Goal: Information Seeking & Learning: Learn about a topic

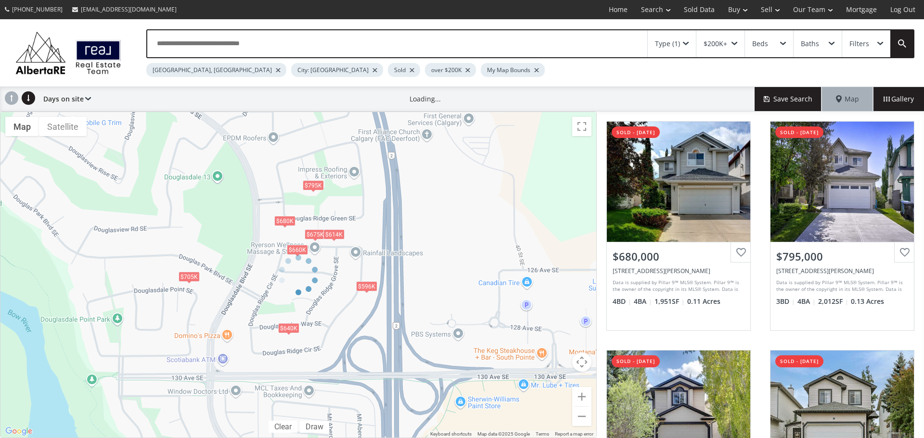
click at [188, 74] on div "Calgary, AB" at bounding box center [216, 70] width 140 height 14
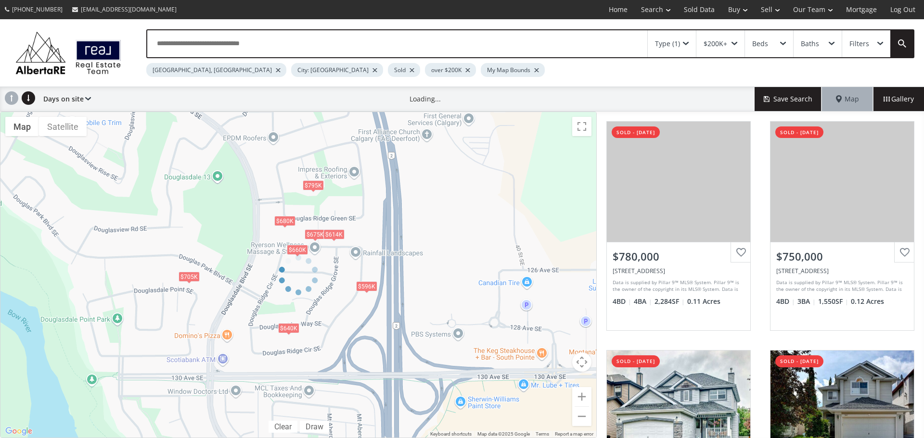
click at [276, 69] on div at bounding box center [278, 70] width 5 height 4
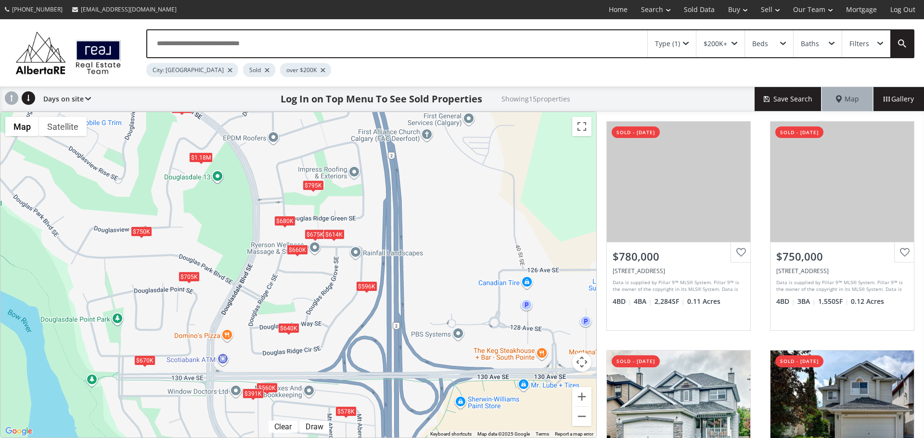
click at [192, 72] on div "City: [GEOGRAPHIC_DATA]" at bounding box center [192, 70] width 92 height 14
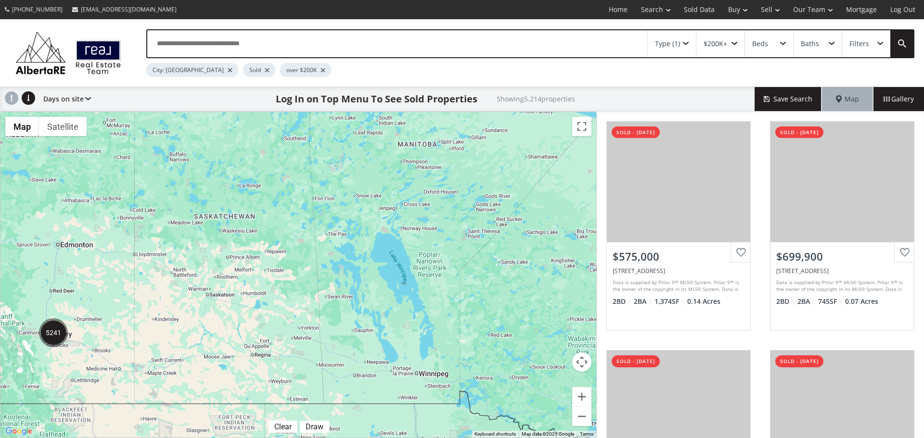
click at [228, 68] on div at bounding box center [230, 70] width 5 height 4
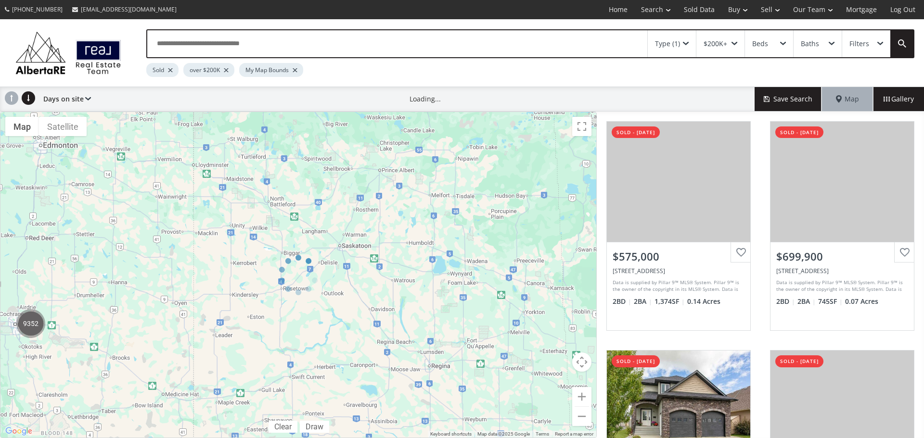
drag, startPoint x: 79, startPoint y: 347, endPoint x: 239, endPoint y: 272, distance: 176.8
click at [239, 272] on div at bounding box center [298, 275] width 597 height 327
drag, startPoint x: 107, startPoint y: 305, endPoint x: 196, endPoint y: 285, distance: 90.7
click at [196, 285] on div at bounding box center [298, 275] width 597 height 327
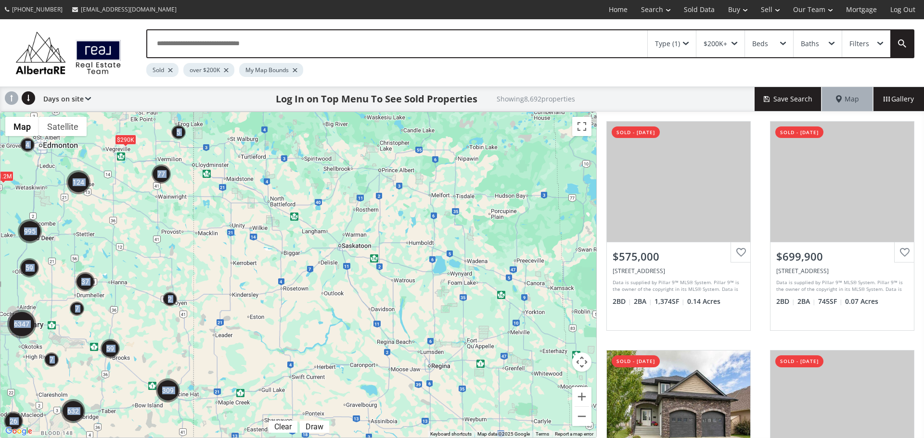
drag, startPoint x: 87, startPoint y: 318, endPoint x: 243, endPoint y: 291, distance: 158.3
click at [264, 282] on div "← Move left → Move right ↑ Move up ↓ Move down + Zoom in - Zoom out Home Jump l…" at bounding box center [298, 275] width 597 height 327
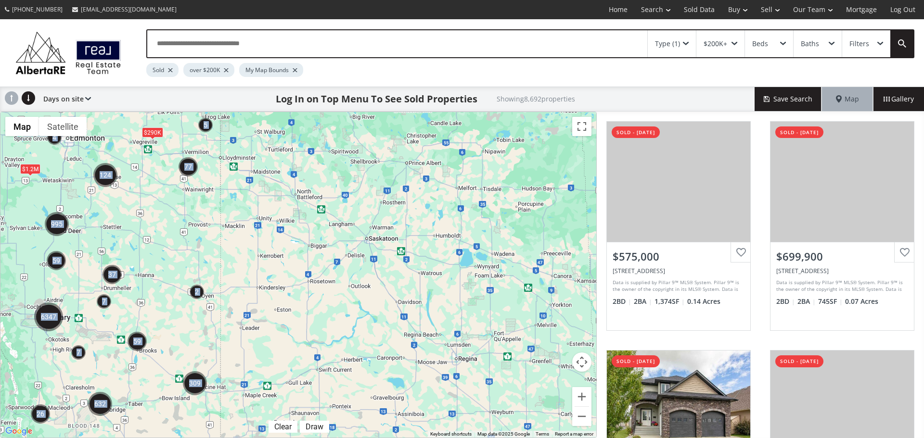
drag, startPoint x: 78, startPoint y: 330, endPoint x: 270, endPoint y: 275, distance: 199.7
click at [270, 276] on div "To navigate, press the arrow keys. $290K $1.2M" at bounding box center [298, 275] width 596 height 326
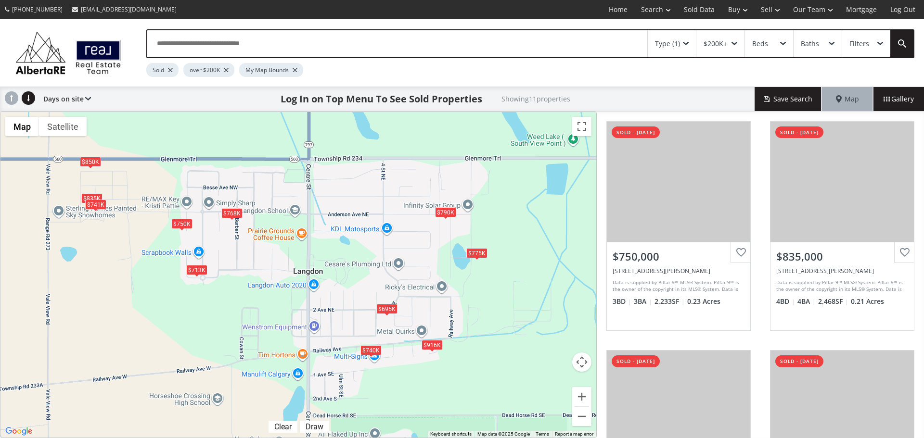
click at [88, 163] on div "$850K" at bounding box center [90, 161] width 21 height 10
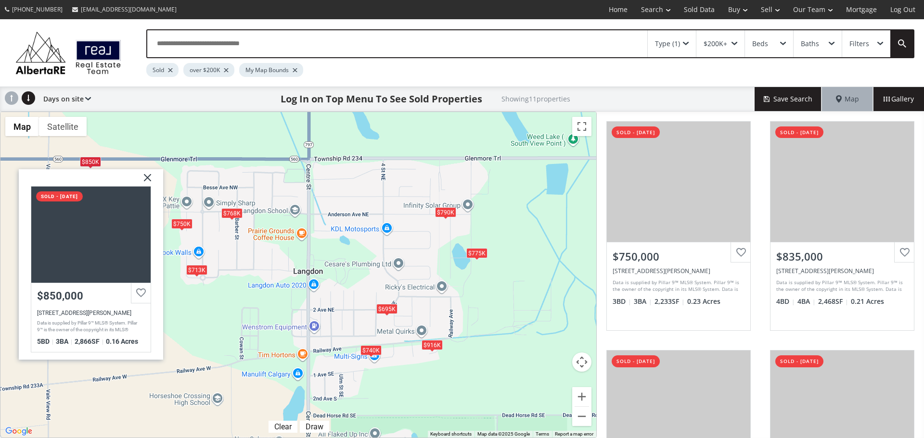
click at [143, 177] on img at bounding box center [144, 181] width 24 height 24
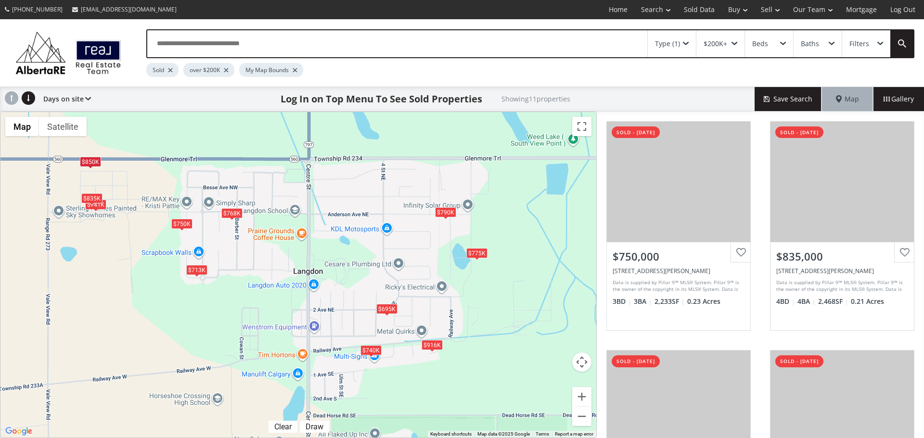
click at [96, 199] on div "$835K" at bounding box center [91, 198] width 21 height 10
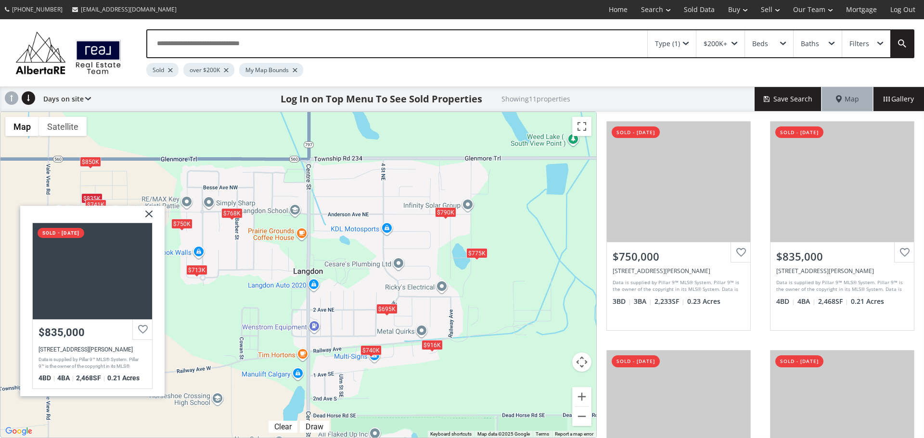
click at [148, 213] on img at bounding box center [145, 218] width 24 height 24
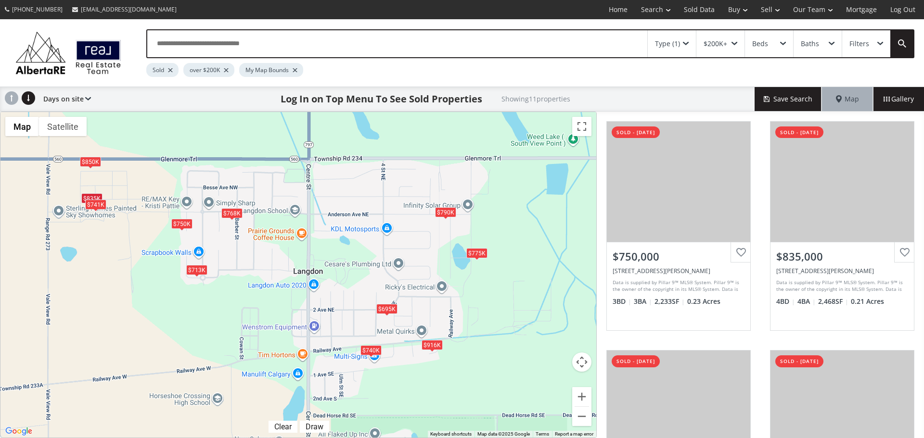
click at [96, 206] on div "$741K" at bounding box center [95, 205] width 21 height 10
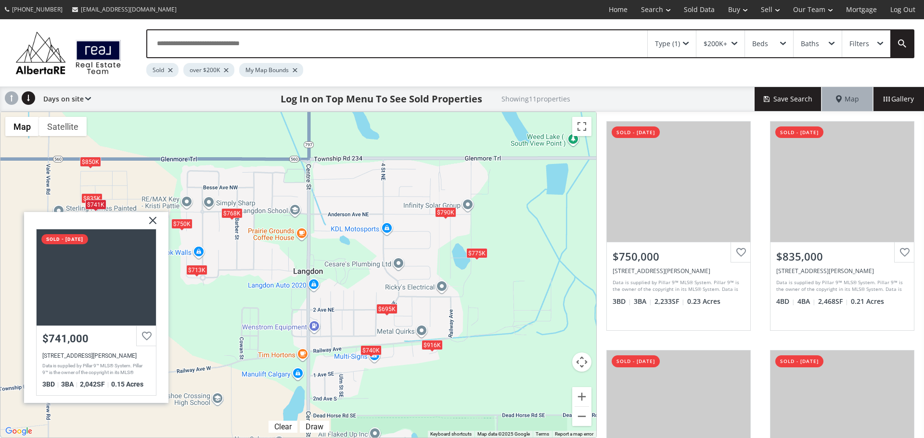
click at [155, 225] on img at bounding box center [149, 224] width 24 height 24
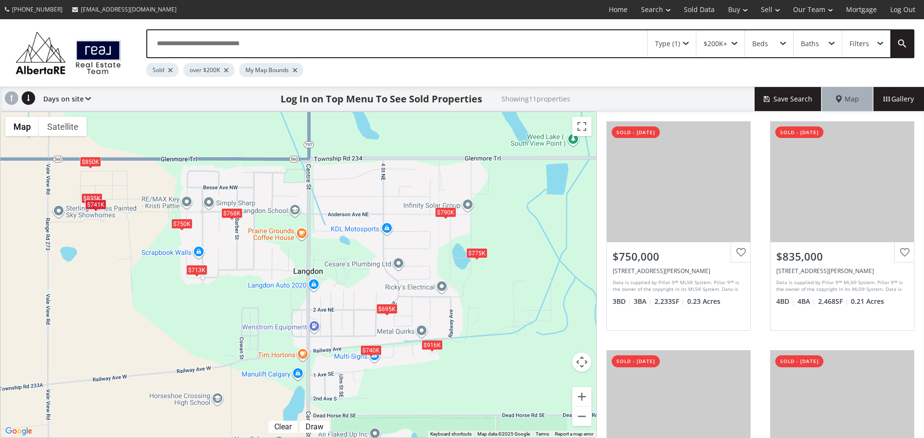
click at [183, 228] on div "$750K" at bounding box center [181, 224] width 21 height 10
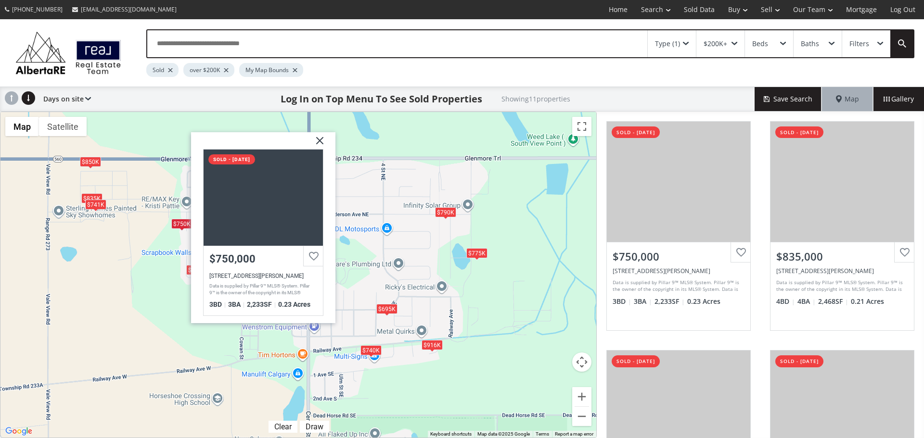
drag, startPoint x: 219, startPoint y: 348, endPoint x: 219, endPoint y: 332, distance: 16.4
click at [219, 347] on div "To navigate, press the arrow keys. $750K $835K $740K $850K $775K $713K $695K $7…" at bounding box center [298, 275] width 596 height 326
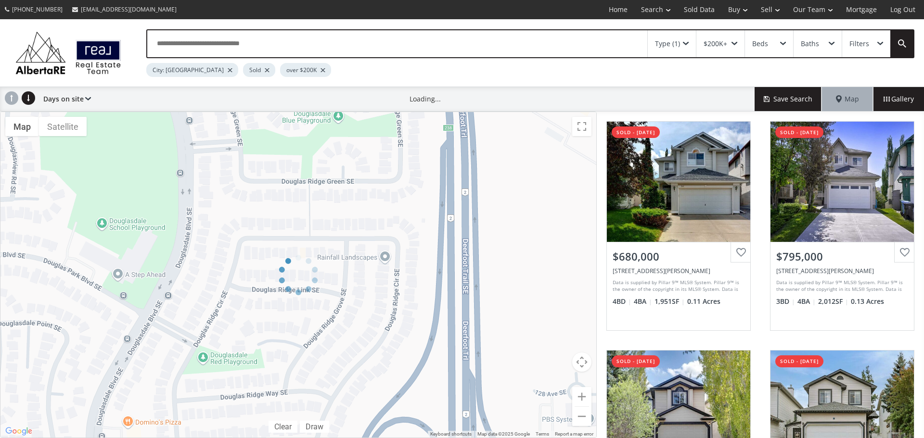
click at [228, 70] on div at bounding box center [230, 70] width 5 height 4
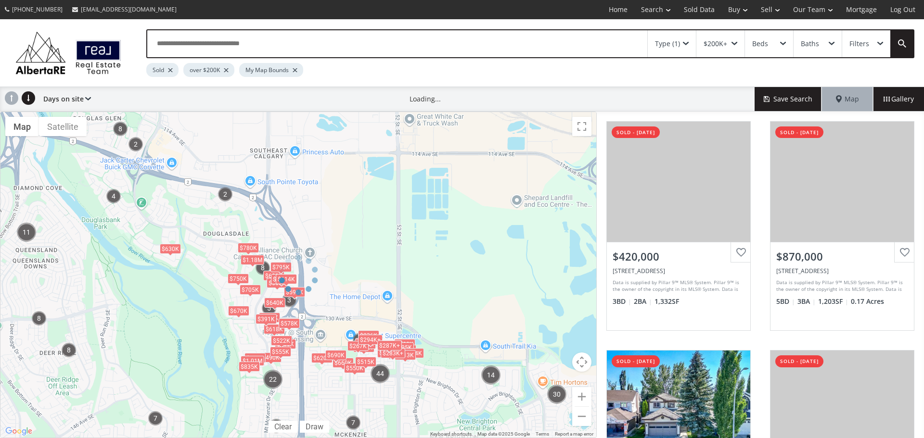
drag, startPoint x: 522, startPoint y: 373, endPoint x: 81, endPoint y: 276, distance: 451.6
click at [81, 276] on div at bounding box center [298, 275] width 597 height 327
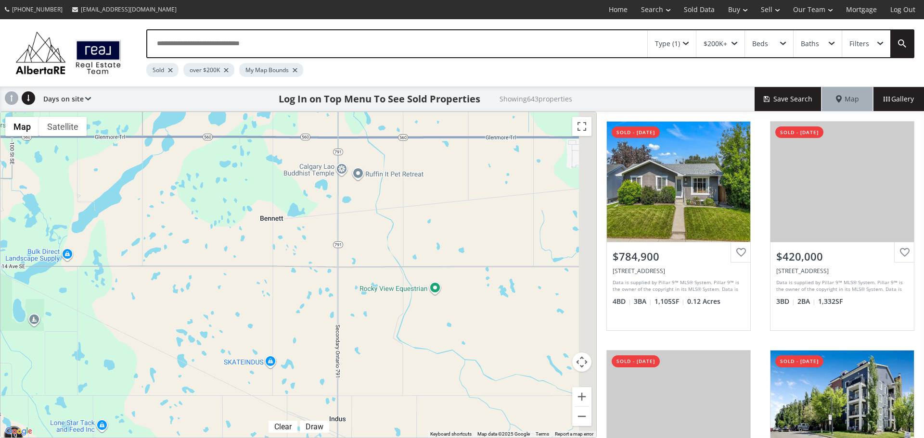
drag, startPoint x: 552, startPoint y: 258, endPoint x: 0, endPoint y: 291, distance: 553.0
click at [0, 291] on div "← Move left → Move right ↑ Move up ↓ Move down + Zoom in - Zoom out Home Jump l…" at bounding box center [298, 275] width 597 height 327
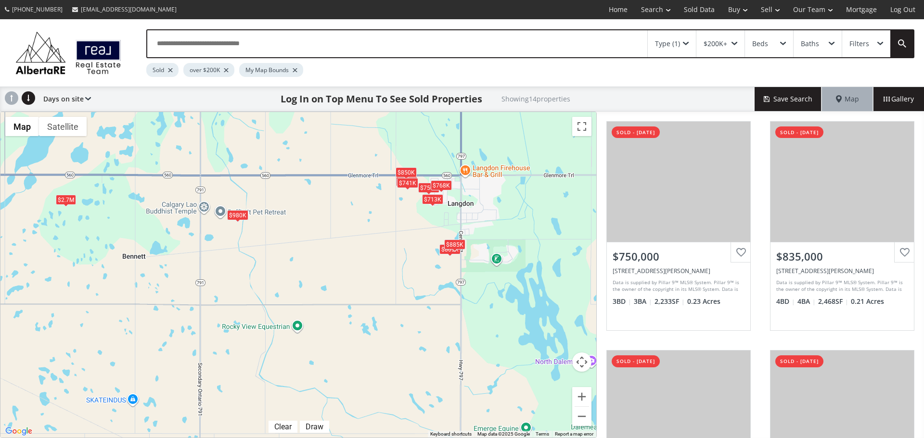
drag, startPoint x: 171, startPoint y: 273, endPoint x: 0, endPoint y: 336, distance: 182.6
click at [0, 336] on div "← Move left → Move right ↑ Move up ↓ Move down + Zoom in - Zoom out Home Jump l…" at bounding box center [298, 275] width 597 height 327
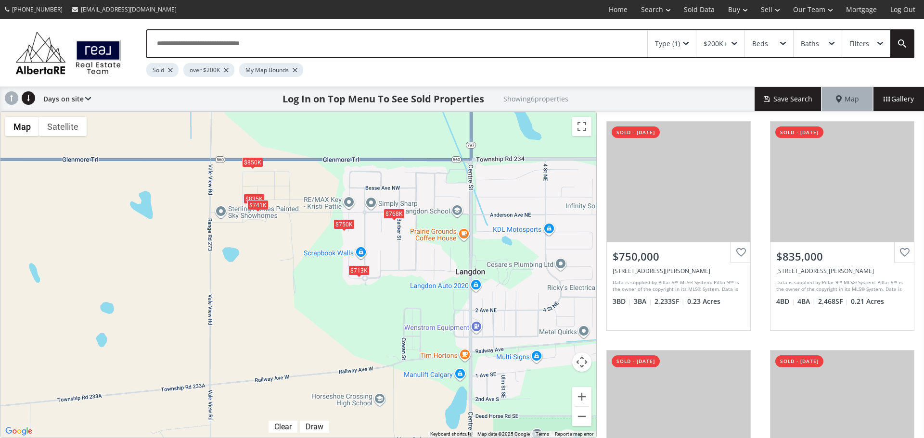
drag, startPoint x: 522, startPoint y: 321, endPoint x: 411, endPoint y: 330, distance: 112.1
click at [411, 330] on div "To navigate, press the arrow keys. $750K $835K $850K $713K $768K $741K" at bounding box center [298, 275] width 596 height 326
